Goal: Information Seeking & Learning: Learn about a topic

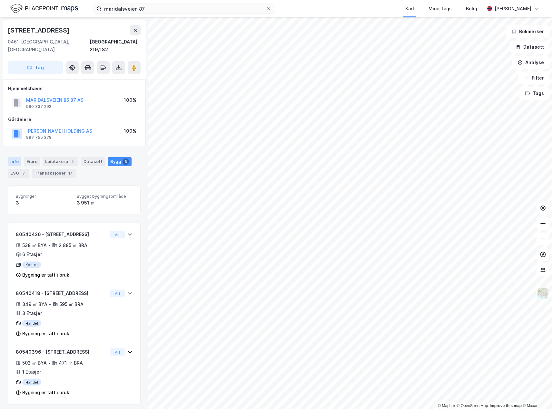
click at [12, 157] on div "Info" at bounding box center [15, 161] width 14 height 9
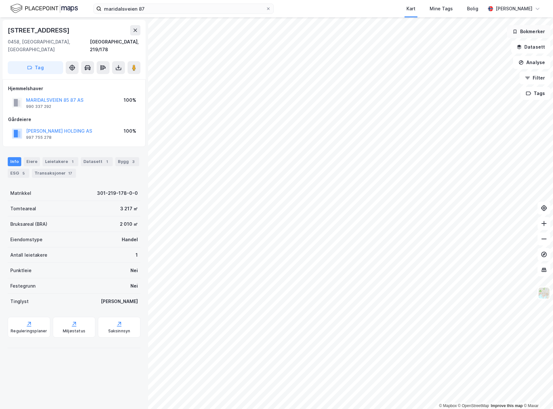
click at [530, 31] on button "Bokmerker" at bounding box center [528, 31] width 43 height 13
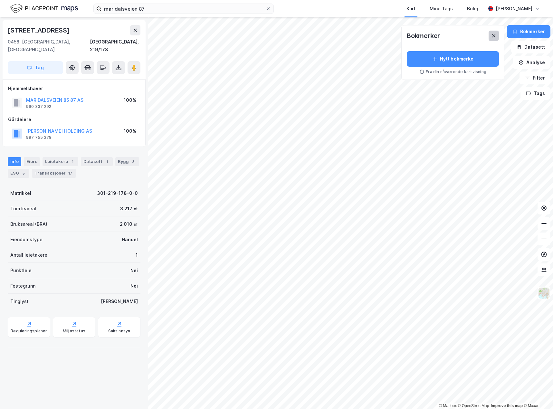
click at [494, 35] on icon at bounding box center [493, 35] width 5 height 5
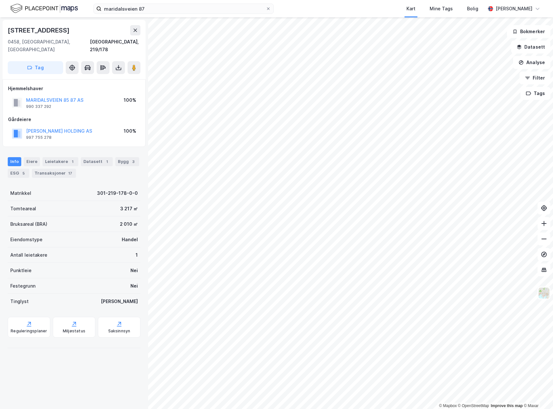
click at [14, 157] on div "Info" at bounding box center [15, 161] width 14 height 9
click at [26, 320] on div "Reguleringsplaner" at bounding box center [29, 327] width 43 height 21
click at [68, 329] on div "Miljøstatus" at bounding box center [74, 331] width 23 height 5
click at [116, 321] on icon at bounding box center [119, 324] width 6 height 6
